Goal: Find specific page/section: Find specific page/section

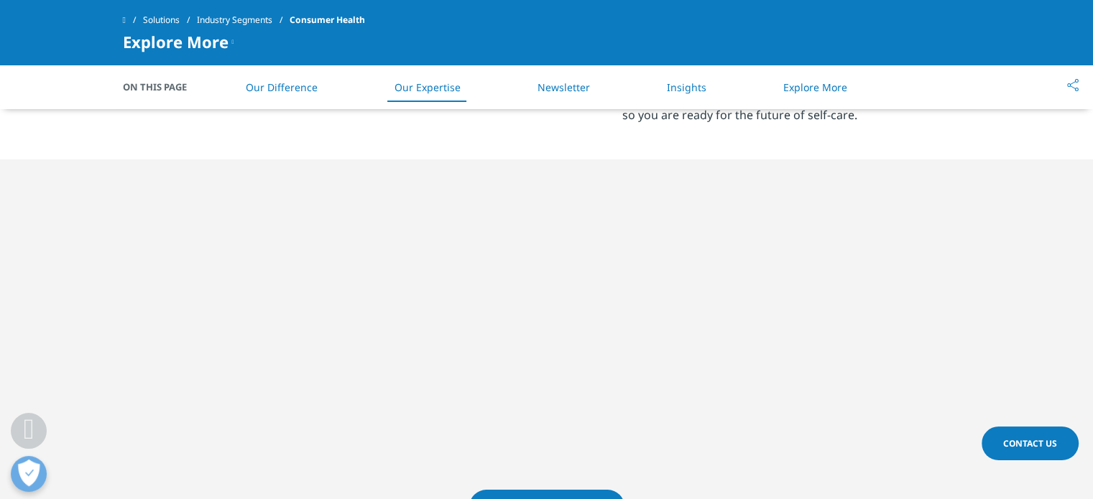
scroll to position [715, 0]
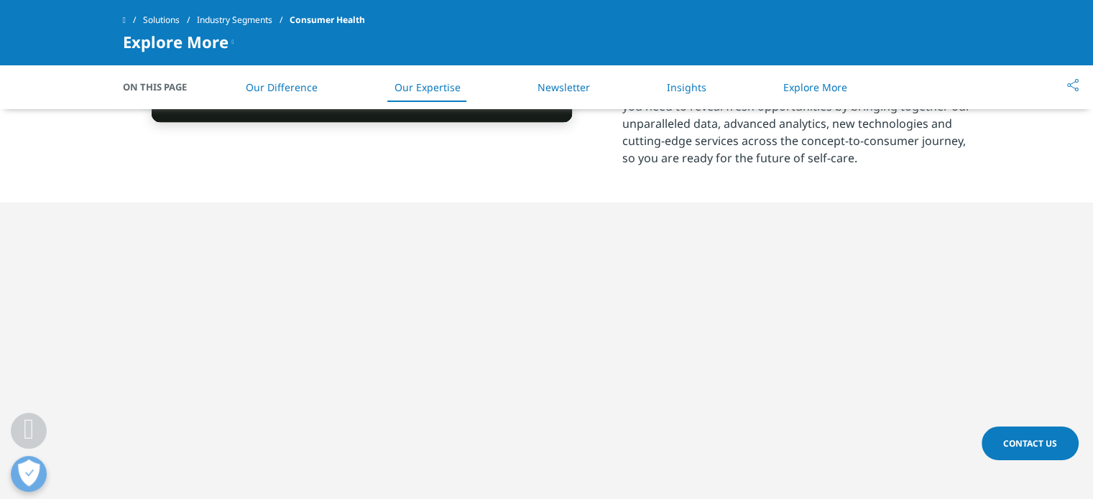
click at [124, 19] on span at bounding box center [124, 20] width 3 height 10
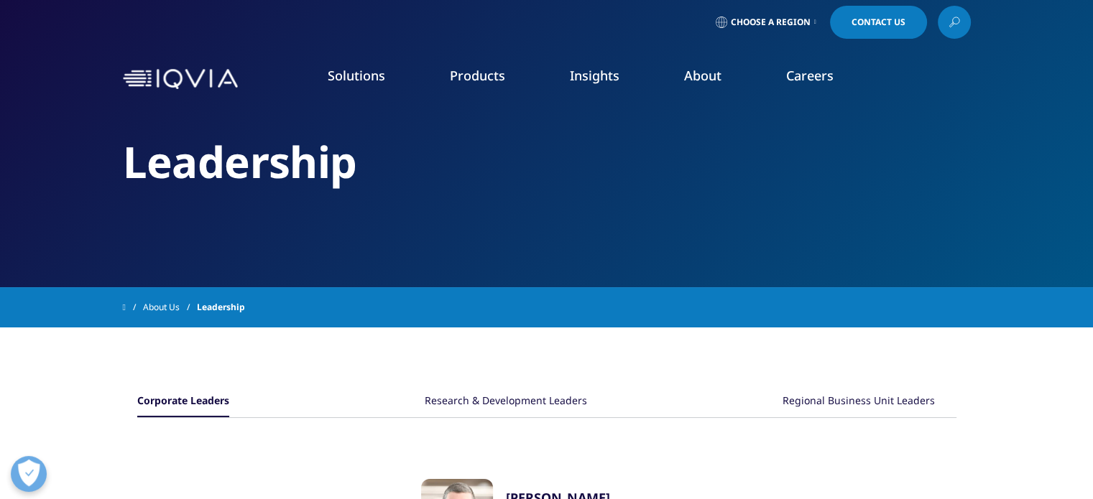
scroll to position [6, 0]
click at [529, 393] on div "Research & Development Leaders" at bounding box center [506, 401] width 162 height 31
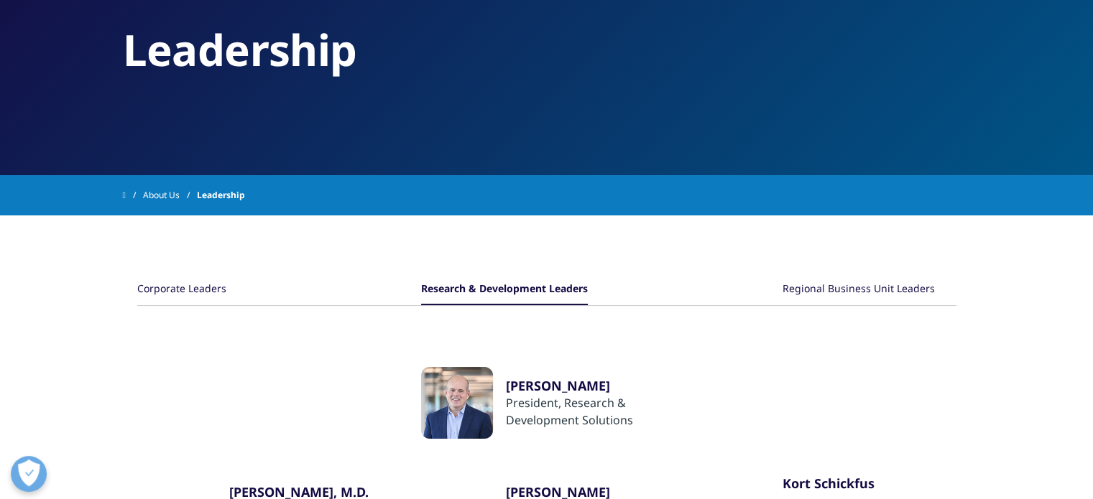
scroll to position [116, 0]
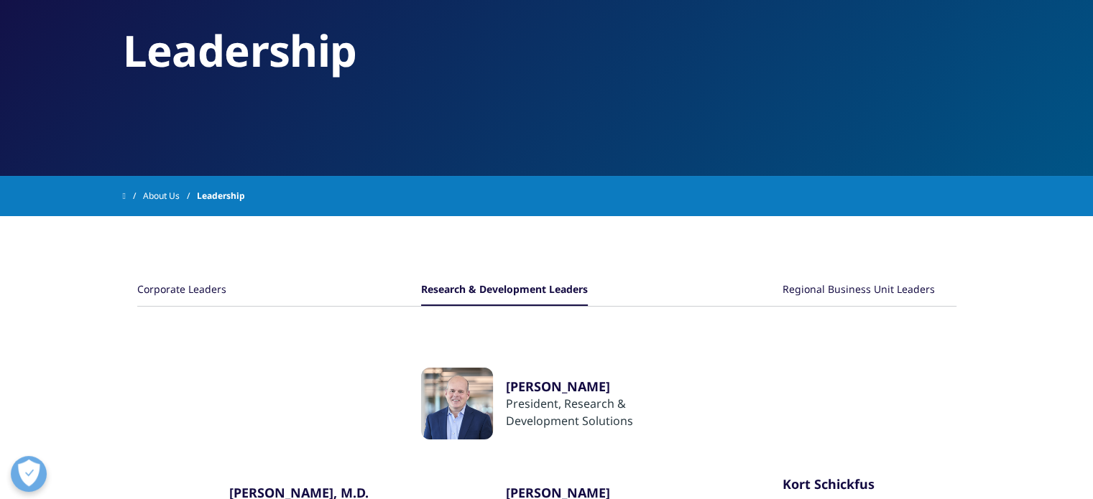
click at [859, 287] on div "Regional Business Unit Leaders" at bounding box center [858, 290] width 152 height 31
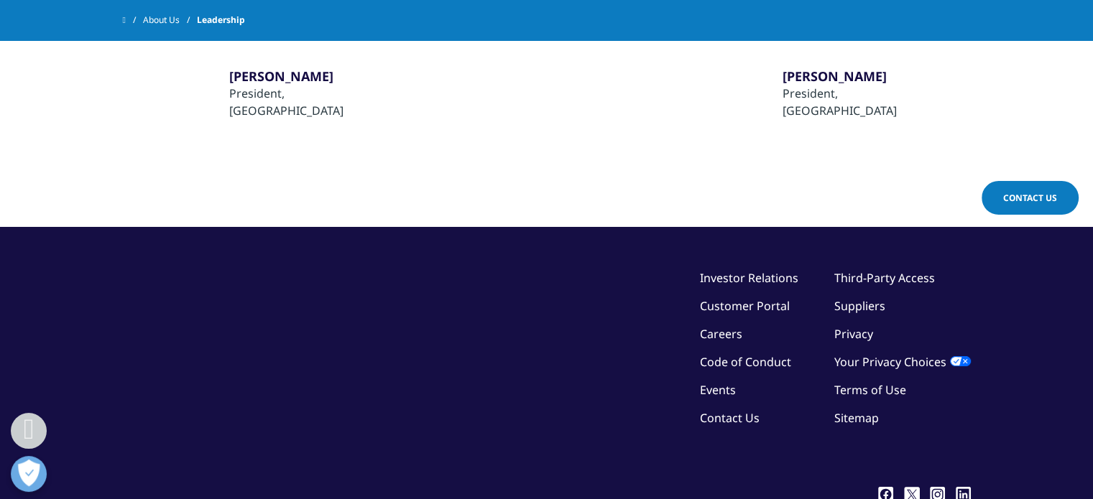
scroll to position [488, 0]
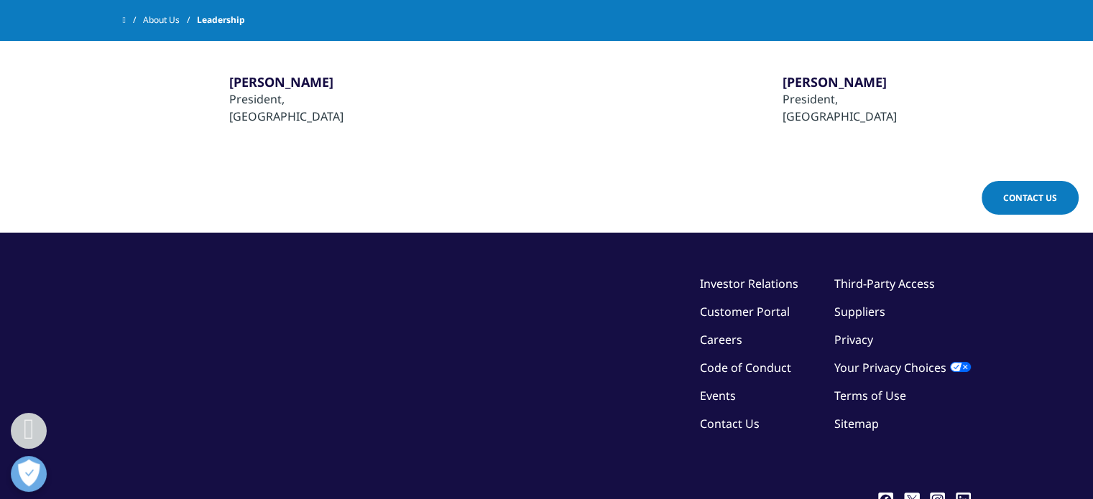
click at [710, 332] on link "Careers" at bounding box center [721, 340] width 42 height 16
